Goal: Task Accomplishment & Management: Use online tool/utility

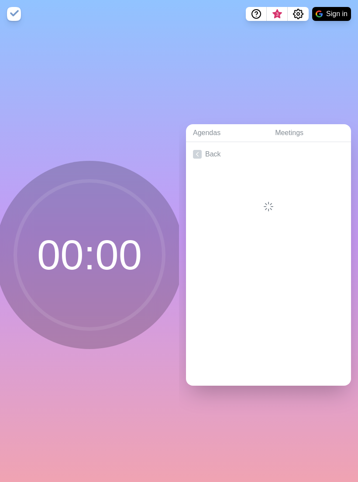
click at [198, 157] on icon at bounding box center [197, 154] width 9 height 9
click at [222, 159] on link "Create an Agenda" at bounding box center [268, 154] width 165 height 24
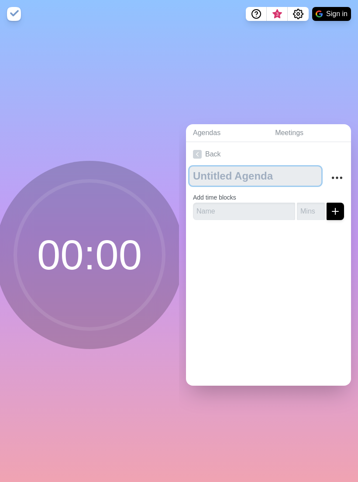
click at [237, 180] on textarea at bounding box center [255, 176] width 132 height 19
type textarea "EADV Sympo"
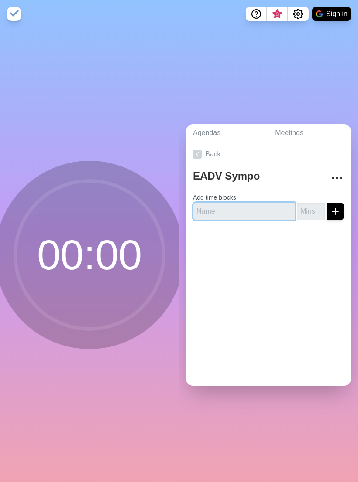
click at [228, 219] on input "text" at bounding box center [244, 211] width 102 height 17
type input "Welcome"
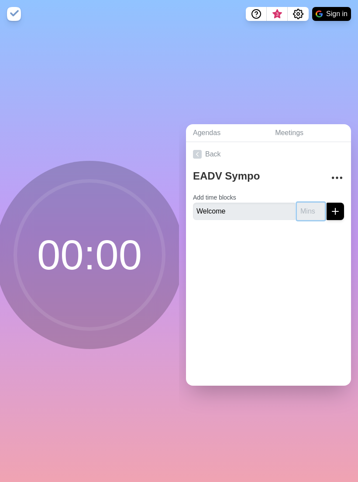
click at [312, 219] on input "number" at bounding box center [311, 211] width 28 height 17
type input "5"
click at [333, 217] on icon "submit" at bounding box center [335, 211] width 10 height 10
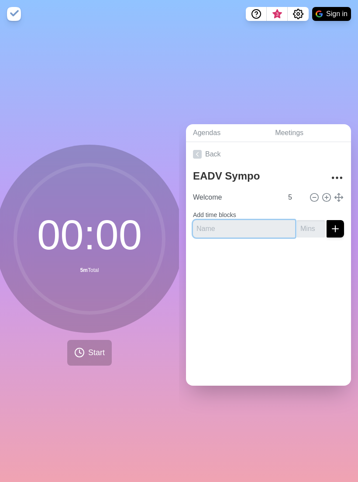
click at [239, 238] on input "text" at bounding box center [244, 228] width 102 height 17
click at [246, 235] on input "text" at bounding box center [244, 228] width 102 height 17
type input "[PERSON_NAME] presentation"
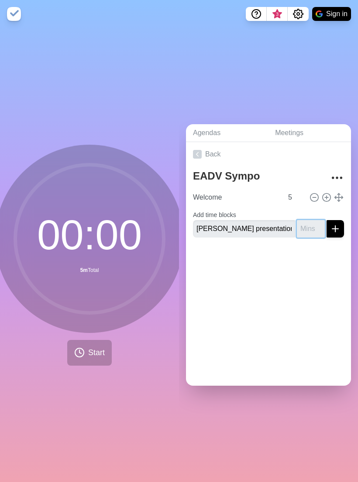
click at [313, 238] on input "number" at bounding box center [311, 228] width 28 height 17
type input "10"
click at [338, 234] on icon "submit" at bounding box center [335, 229] width 10 height 10
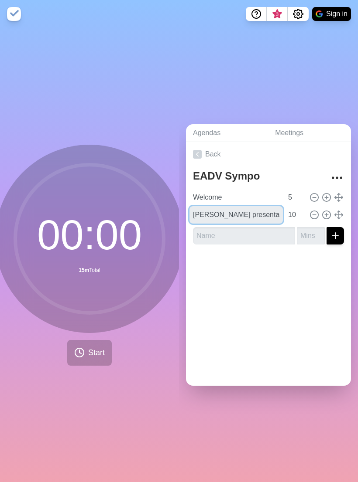
click at [197, 219] on input "[PERSON_NAME] presentation" at bounding box center [235, 214] width 93 height 17
type input "[PERSON_NAME] presentation"
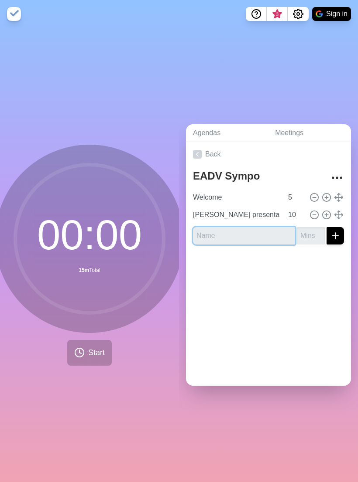
click at [228, 243] on input "text" at bounding box center [244, 235] width 102 height 17
type input "Dr. Gkini presentation"
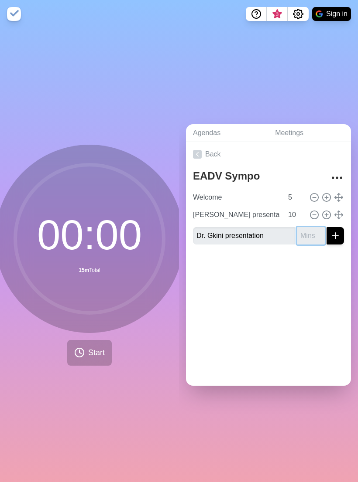
click at [311, 245] on input "number" at bounding box center [311, 235] width 28 height 17
type input "10"
click at [335, 241] on icon "submit" at bounding box center [335, 236] width 10 height 10
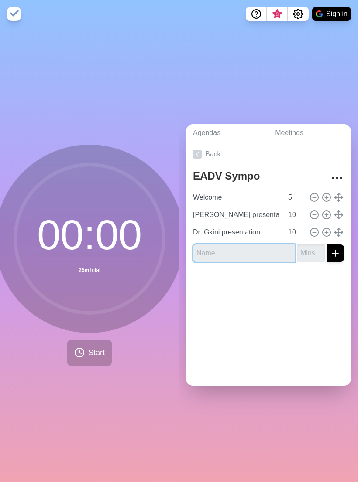
click at [220, 261] on input "text" at bounding box center [244, 253] width 102 height 17
type input "Dr. Pink presentation"
click at [305, 262] on input "number" at bounding box center [311, 253] width 28 height 17
type input "8"
click at [338, 262] on button "submit" at bounding box center [334, 253] width 17 height 17
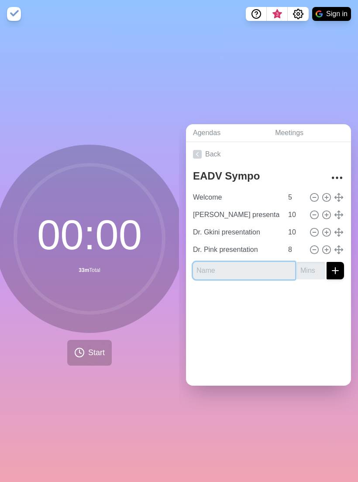
click at [223, 280] on input "text" at bounding box center [244, 270] width 102 height 17
type input "[PERSON_NAME] presentation"
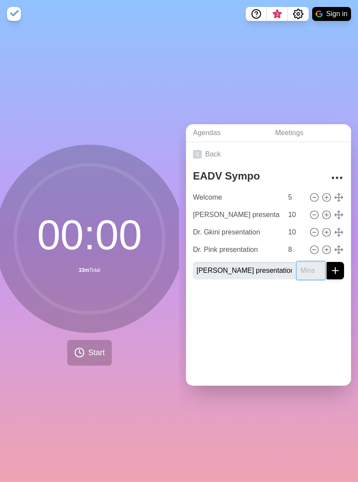
click at [305, 280] on input "number" at bounding box center [311, 270] width 28 height 17
type input "12"
click at [339, 276] on icon "submit" at bounding box center [335, 271] width 10 height 10
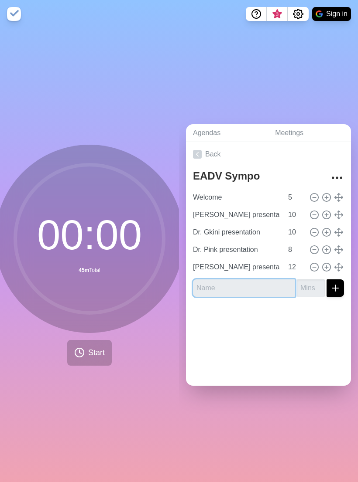
click at [239, 297] on input "text" at bounding box center [244, 288] width 102 height 17
type input "Q&A"
click at [304, 297] on input "number" at bounding box center [311, 288] width 28 height 17
type input "10"
click at [335, 291] on line "submit" at bounding box center [335, 288] width 0 height 6
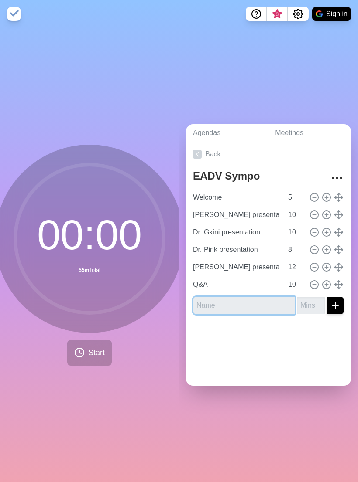
click at [232, 315] on input "text" at bounding box center [244, 305] width 102 height 17
type input "Closing"
click at [309, 315] on input "number" at bounding box center [311, 305] width 28 height 17
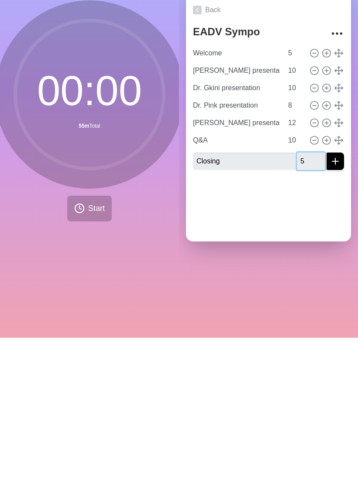
type input "5"
click at [336, 301] on icon "submit" at bounding box center [335, 306] width 10 height 10
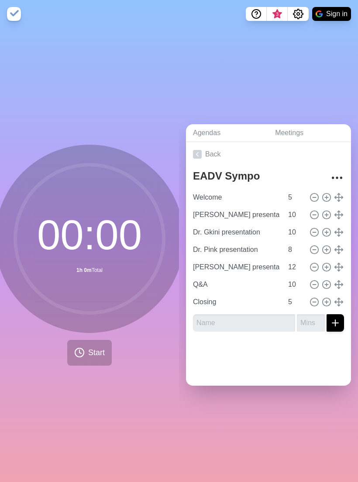
click at [298, 14] on icon "Settings" at bounding box center [298, 14] width 10 height 10
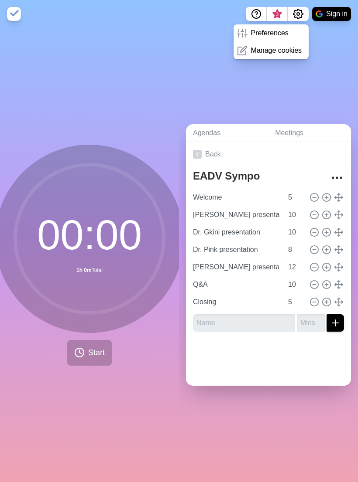
click at [284, 34] on p "Preferences" at bounding box center [270, 33] width 38 height 10
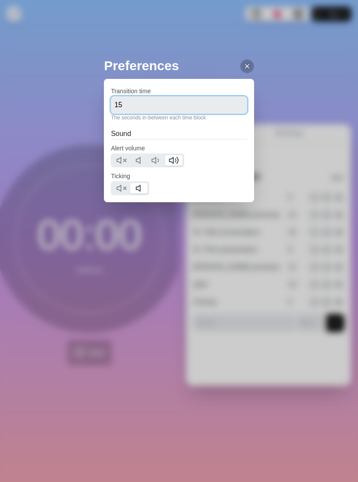
click at [209, 106] on input "15" at bounding box center [179, 104] width 136 height 17
type input "1"
type input "5"
click at [123, 160] on icon at bounding box center [121, 160] width 10 height 10
click at [120, 186] on polygon at bounding box center [119, 188] width 4 height 6
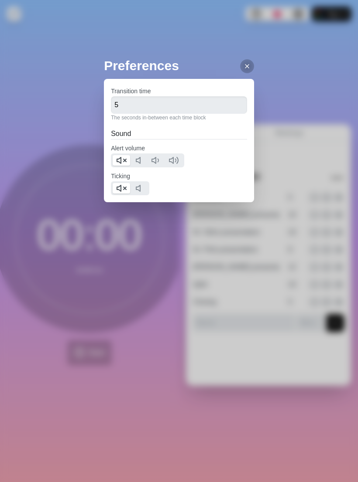
click at [247, 71] on div at bounding box center [247, 66] width 14 height 14
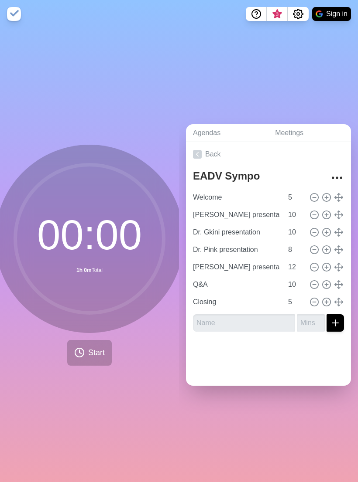
click at [298, 17] on icon "Settings" at bounding box center [298, 14] width 10 height 10
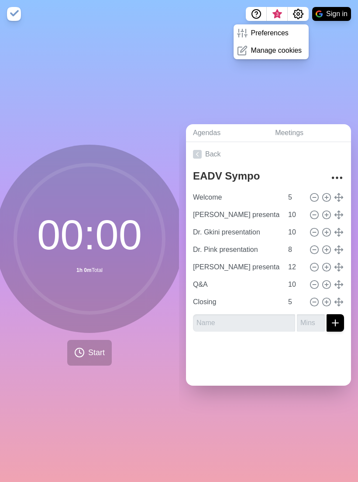
click at [292, 36] on div "Preferences" at bounding box center [270, 32] width 75 height 17
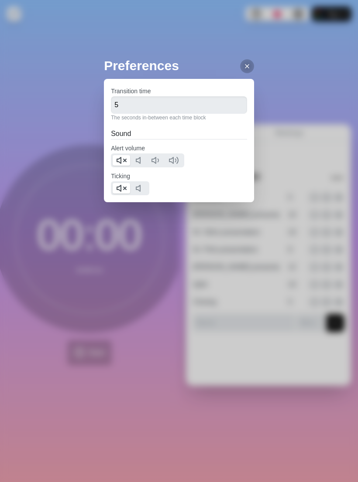
click at [250, 69] on icon at bounding box center [246, 66] width 7 height 7
